Goal: Communication & Community: Participate in discussion

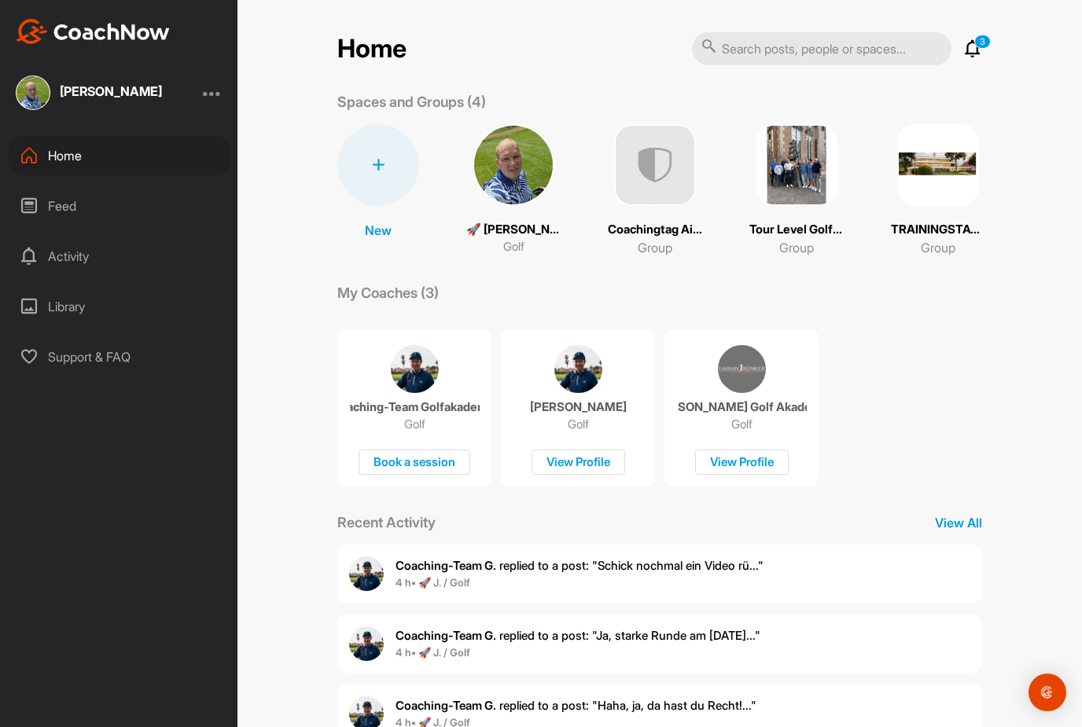
click at [859, 572] on div "Coaching-Team G. replied to a post : "Schick nochmal ein Video rü..." 4 h • 🚀 J…" at bounding box center [659, 574] width 645 height 58
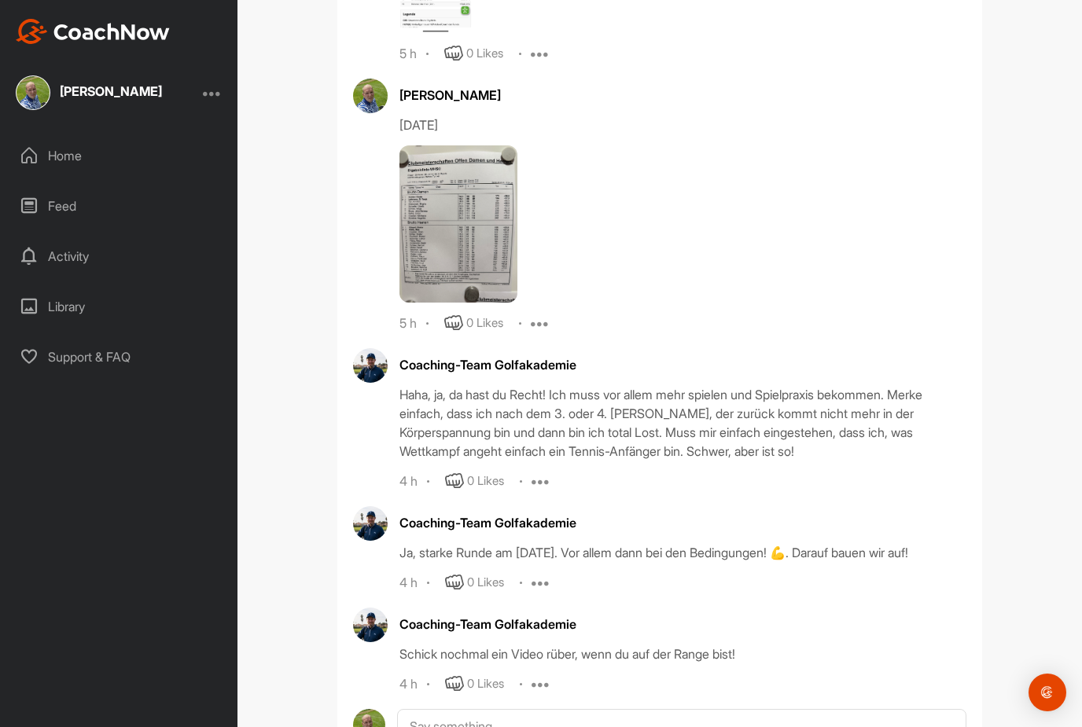
scroll to position [1844, 0]
click at [620, 710] on textarea at bounding box center [681, 727] width 569 height 35
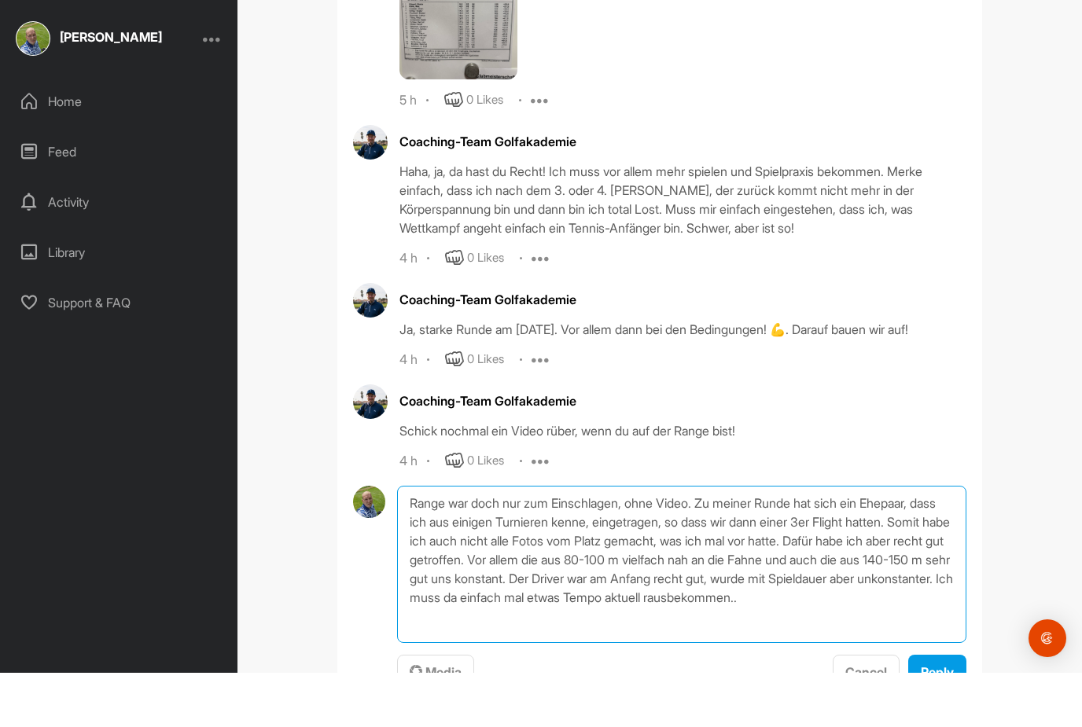
scroll to position [2013, 0]
type textarea "Range war doch nur zum Einschlagen, ohne Video. Zu meiner Runde hat sich ein Eh…"
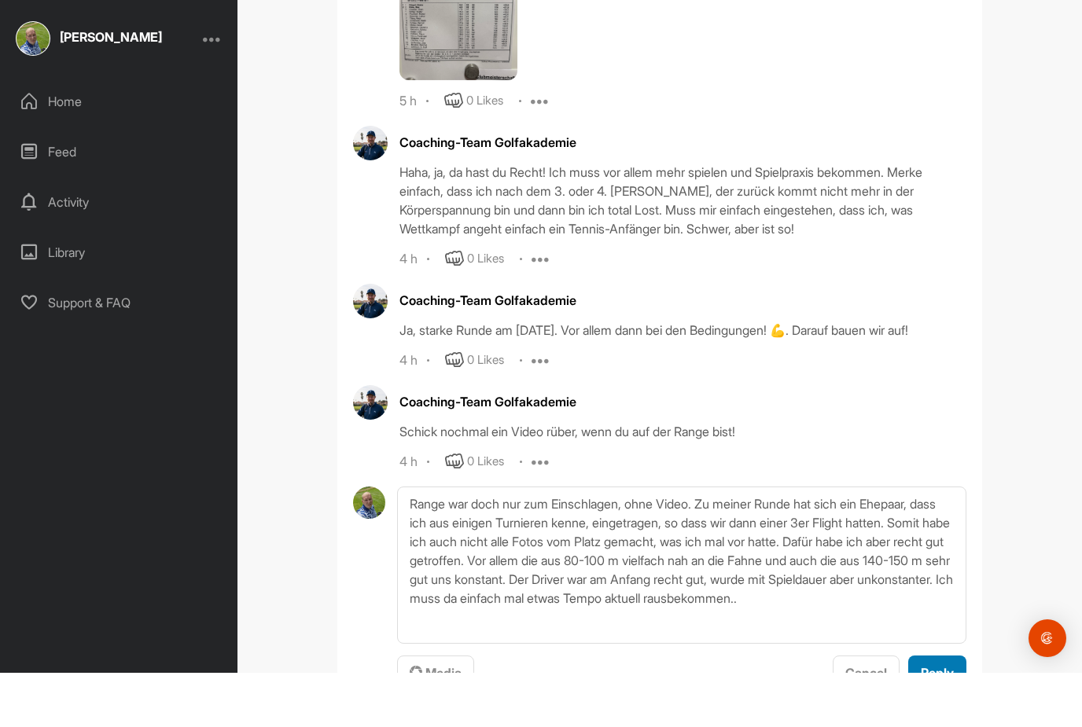
click at [939, 719] on span "Reply" at bounding box center [937, 727] width 33 height 16
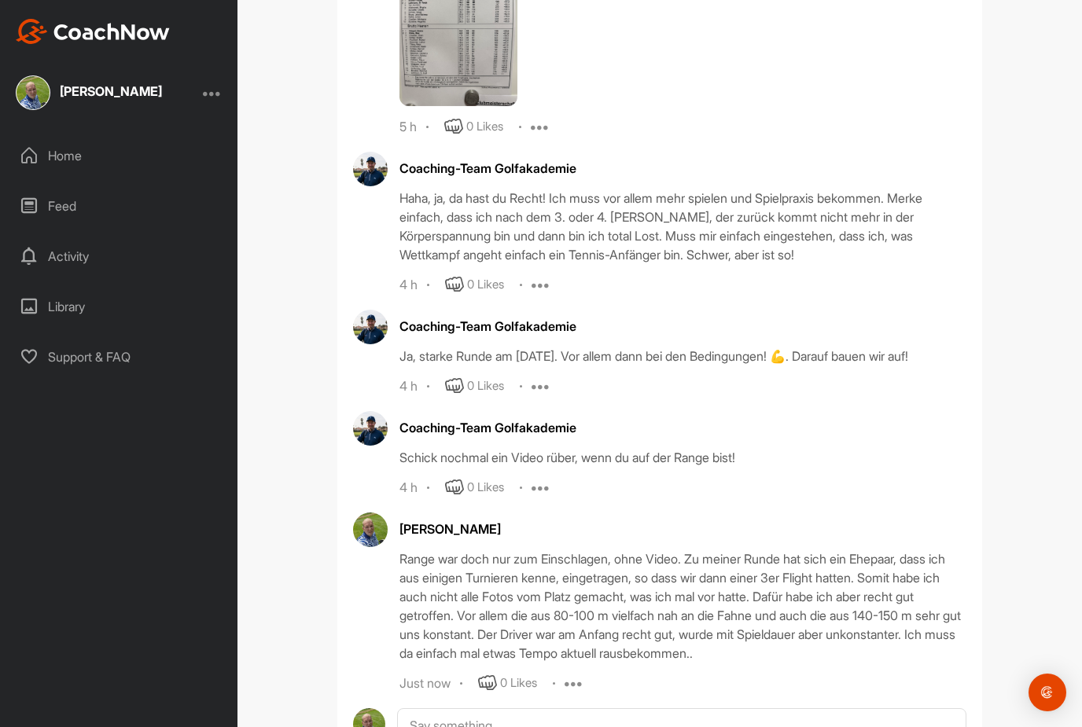
scroll to position [2039, 0]
click at [583, 675] on icon at bounding box center [573, 684] width 19 height 19
click at [582, 726] on p "Edit" at bounding box center [571, 738] width 21 height 17
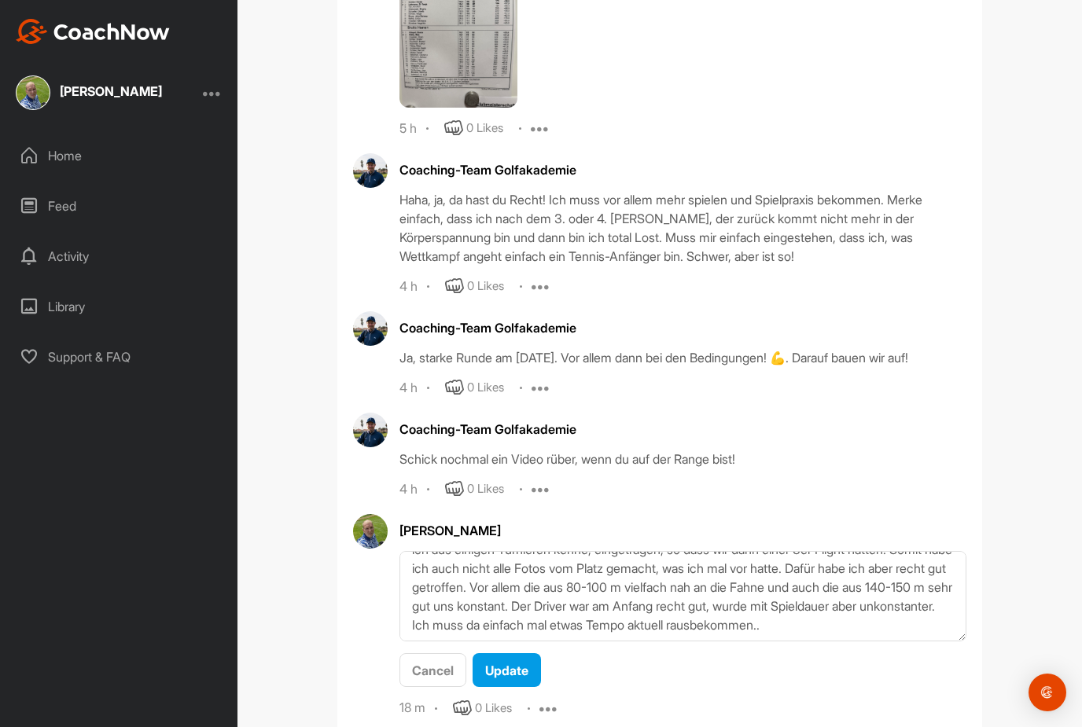
scroll to position [57, 0]
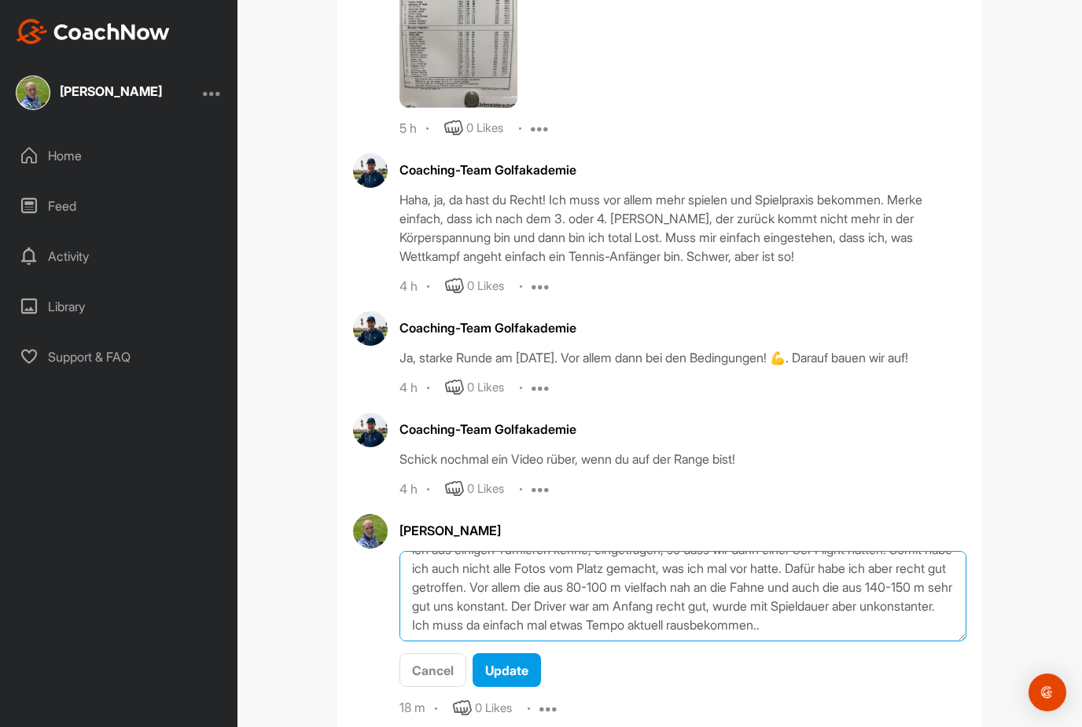
click at [873, 558] on textarea "Range war doch nur zum Einschlagen, ohne Video. Zu meiner Runde hat sich ein Eh…" at bounding box center [682, 596] width 567 height 90
type textarea "Range war doch nur zum Einschlagen, ohne Video. Zu meiner Runde hat sich ein Eh…"
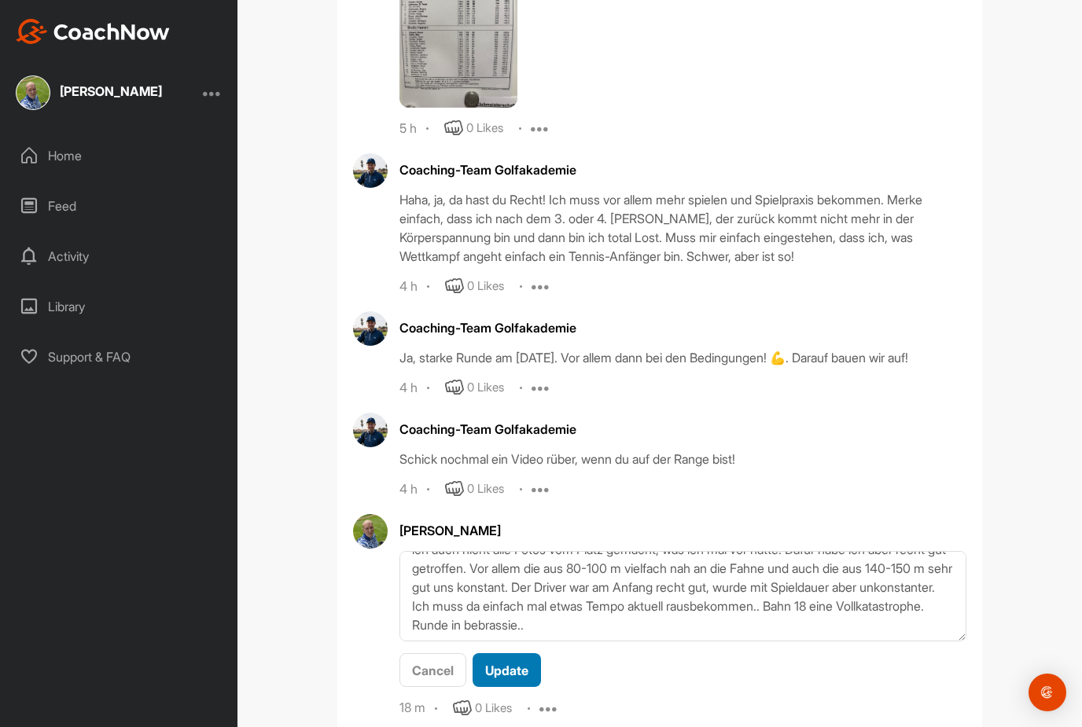
click at [509, 663] on span "Update" at bounding box center [506, 671] width 43 height 16
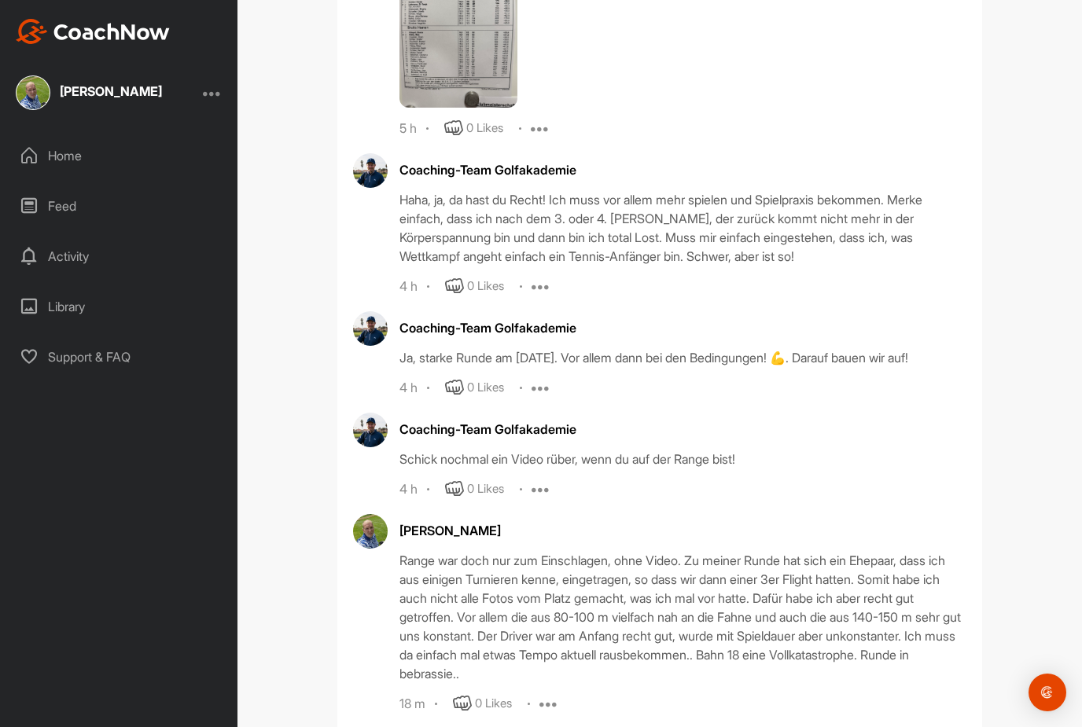
click at [118, 136] on div "Home" at bounding box center [120, 155] width 222 height 39
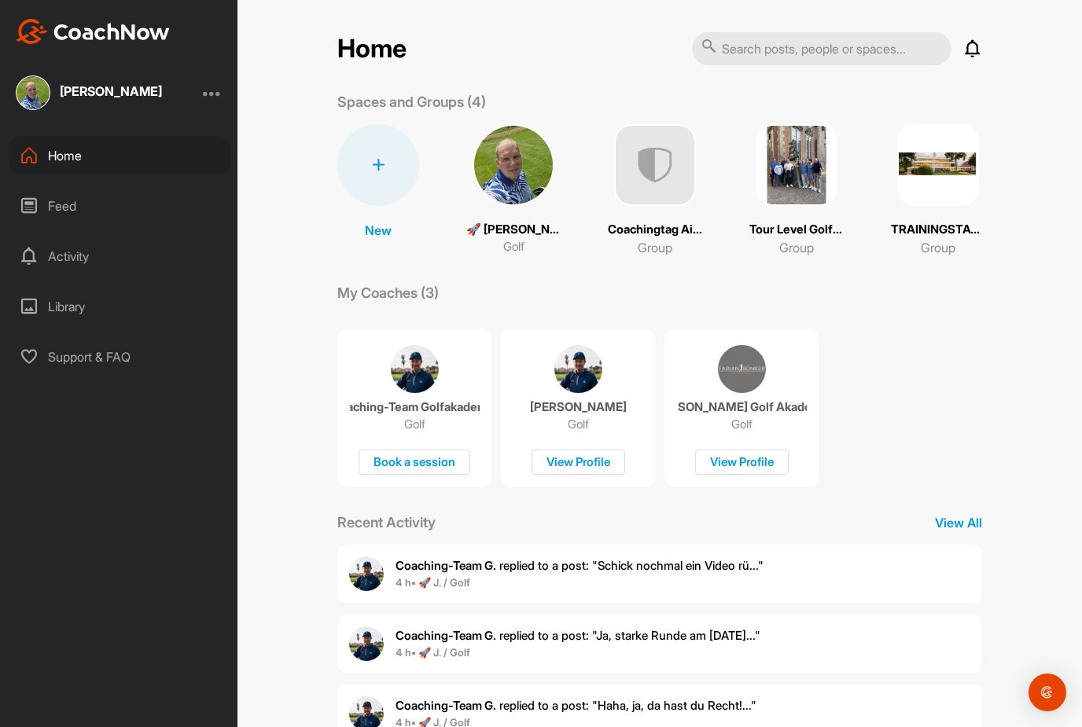
click at [515, 138] on img at bounding box center [514, 165] width 82 height 82
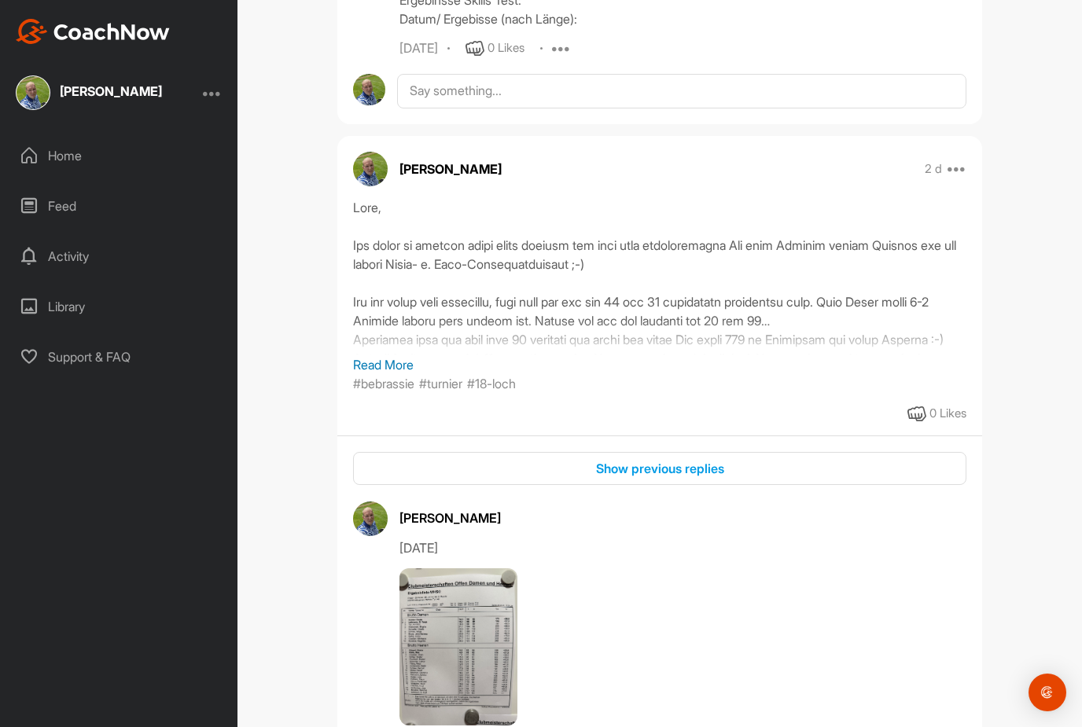
scroll to position [1230, 0]
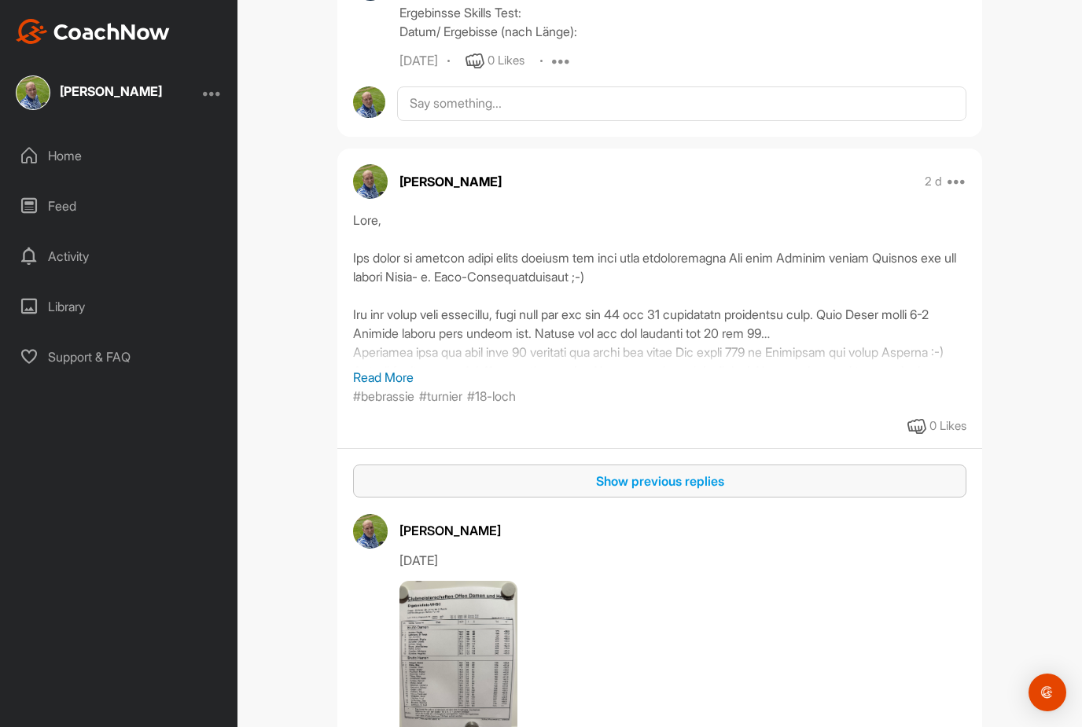
click at [724, 465] on button "Show previous replies" at bounding box center [659, 482] width 613 height 34
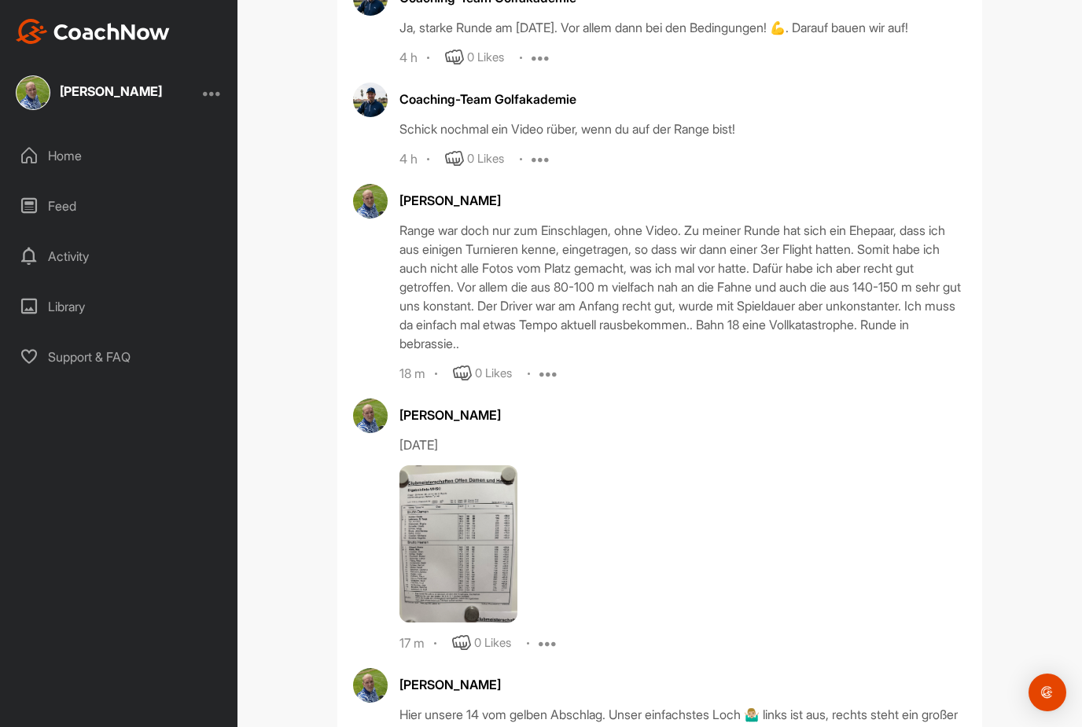
scroll to position [2866, 0]
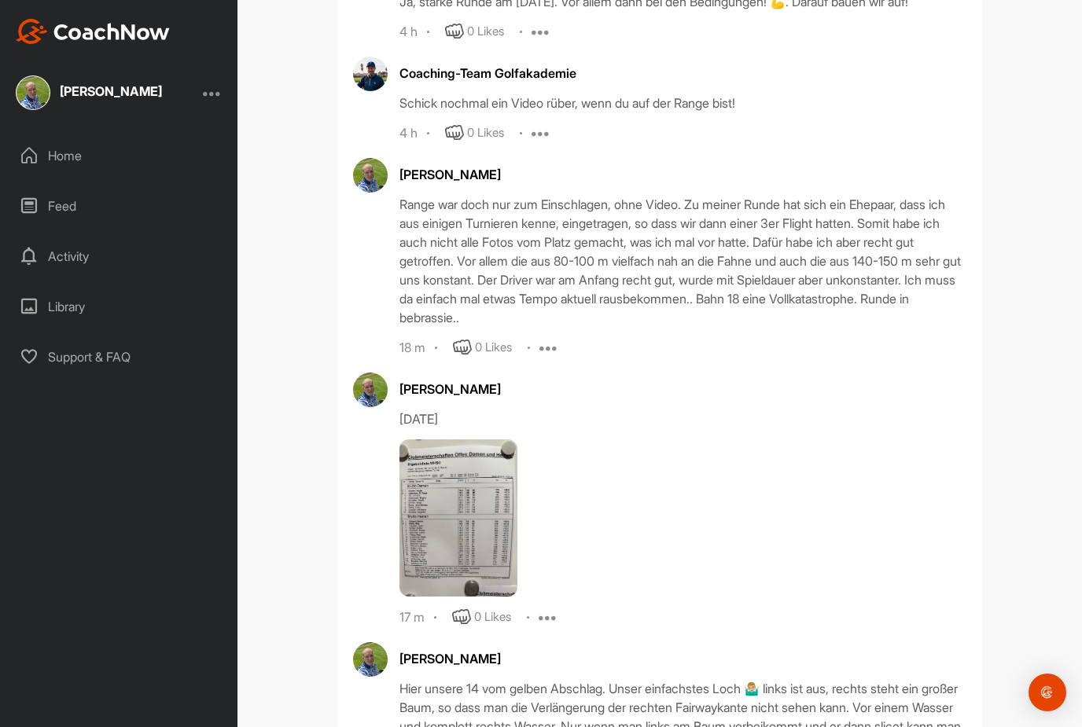
click at [547, 608] on icon at bounding box center [548, 617] width 19 height 19
click at [567, 713] on p "Delete" at bounding box center [552, 721] width 35 height 17
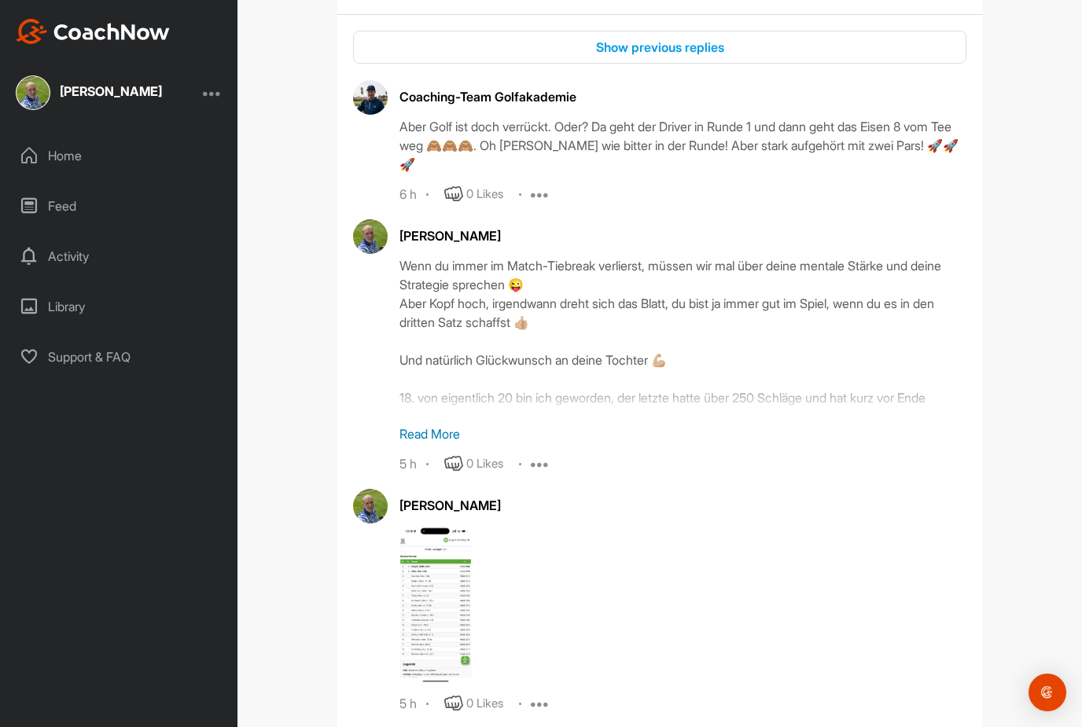
scroll to position [1662, 0]
